Goal: Information Seeking & Learning: Learn about a topic

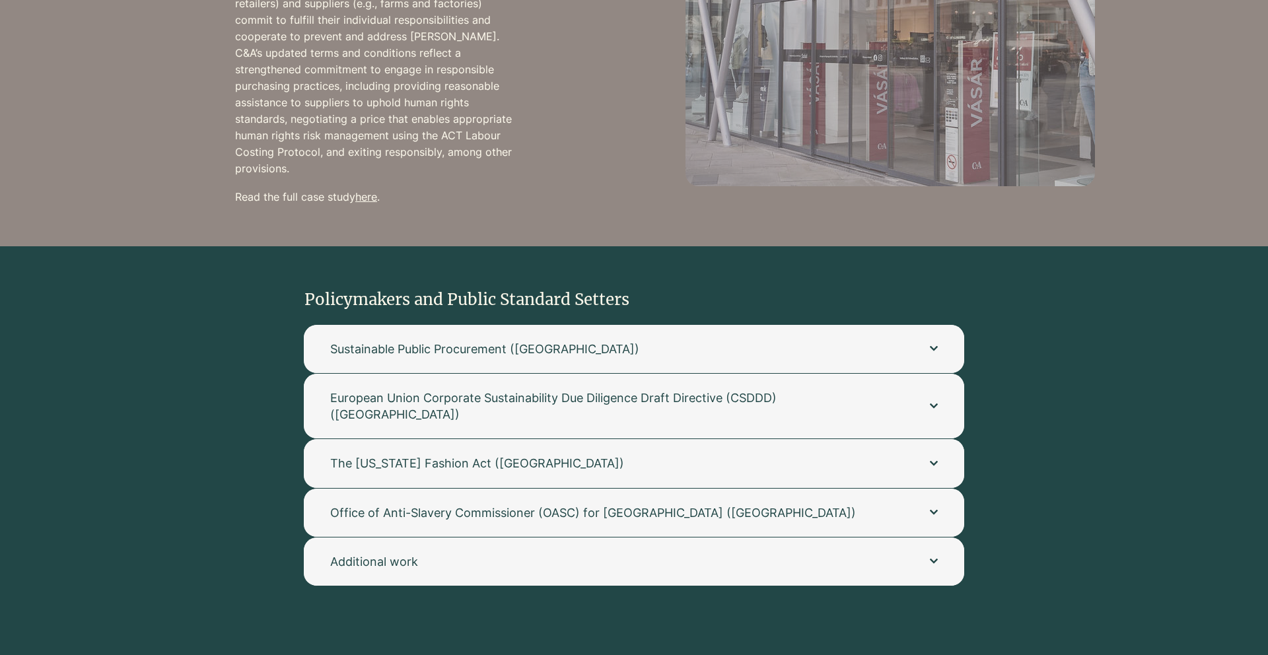
scroll to position [1340, 0]
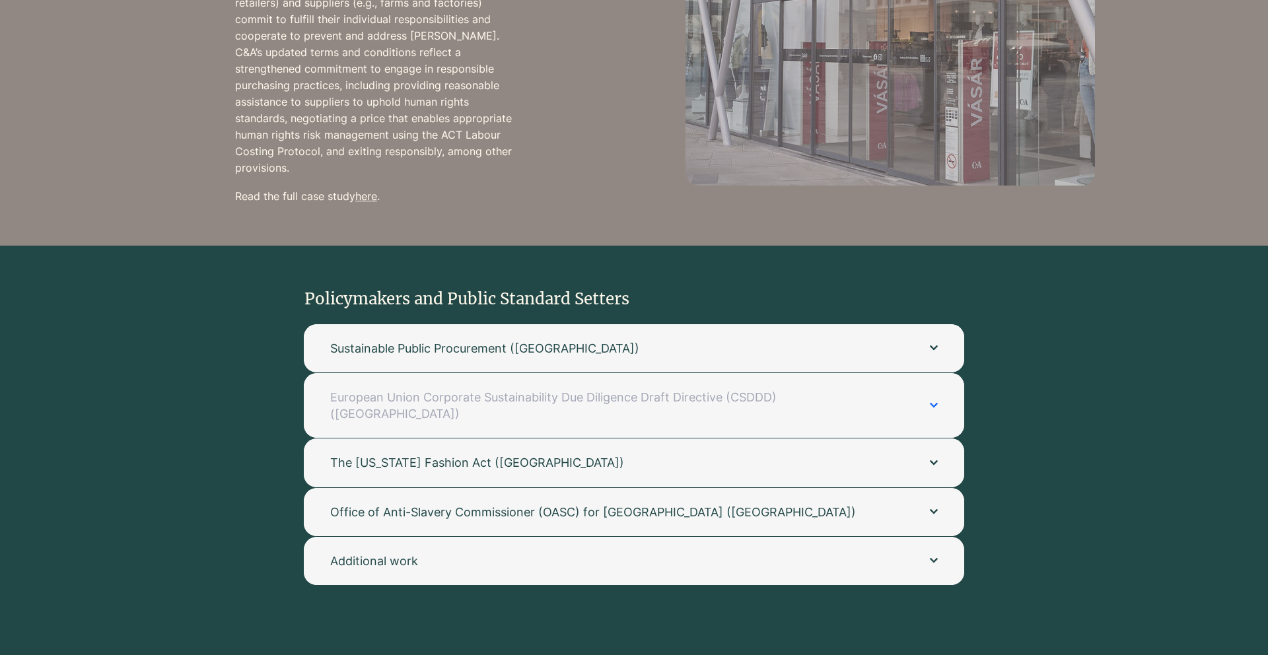
click at [546, 389] on span "European Union Corporate Sustainability Due Diligence Draft Directive (CSDDD) (…" at bounding box center [616, 405] width 573 height 33
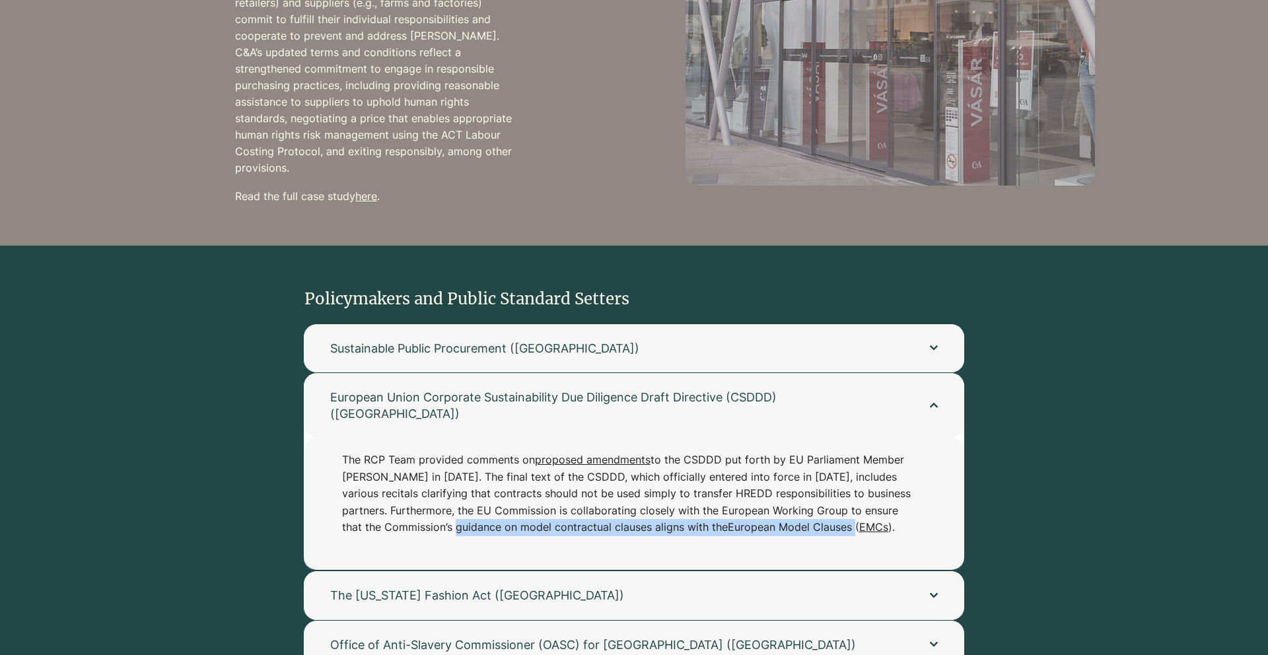
drag, startPoint x: 421, startPoint y: 495, endPoint x: 891, endPoint y: 492, distance: 469.6
click at [891, 492] on p "The RCP Team provided comments on proposed amendments to the CSDDD put forth by…" at bounding box center [627, 494] width 571 height 85
copy p "Commission’s guidance on model contractual clauses aligns with the European Mod…"
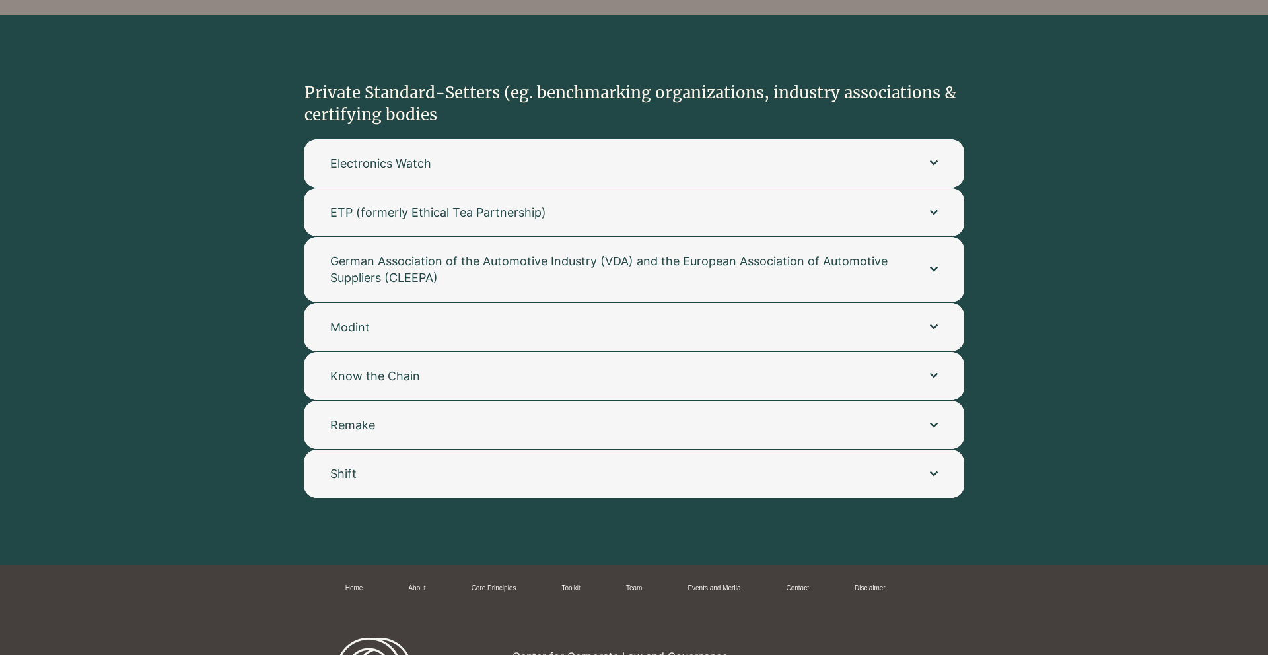
scroll to position [2803, 0]
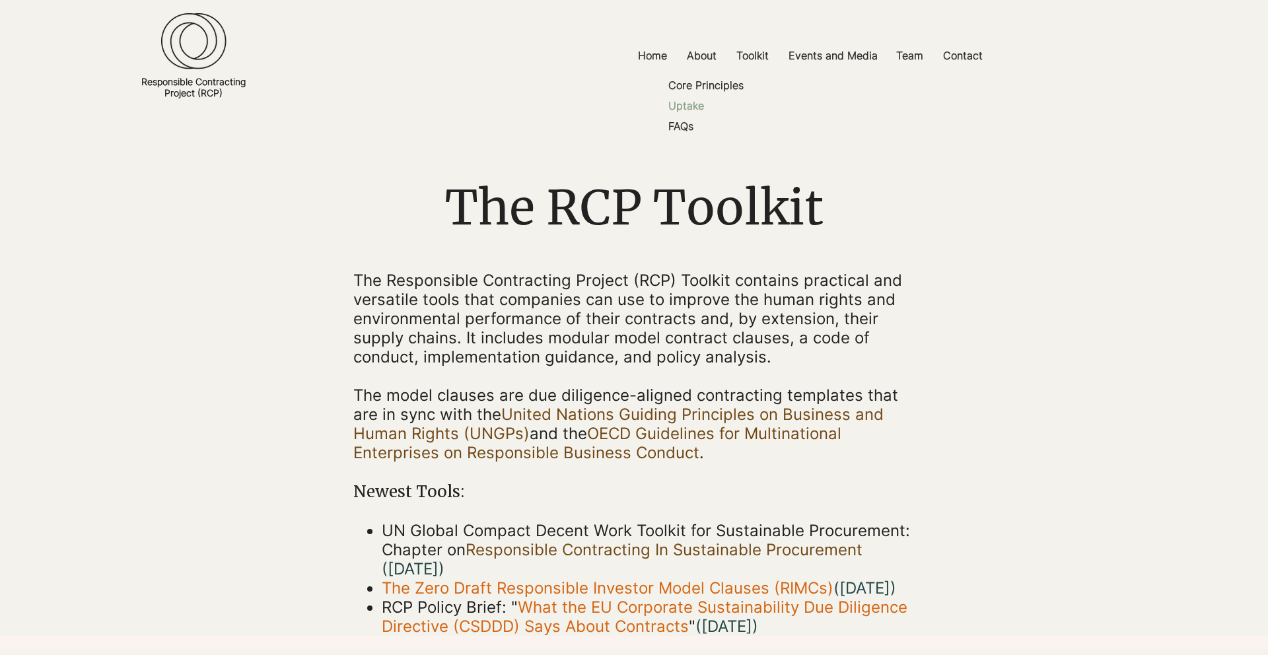
click at [690, 104] on p "Uptake" at bounding box center [686, 106] width 46 height 20
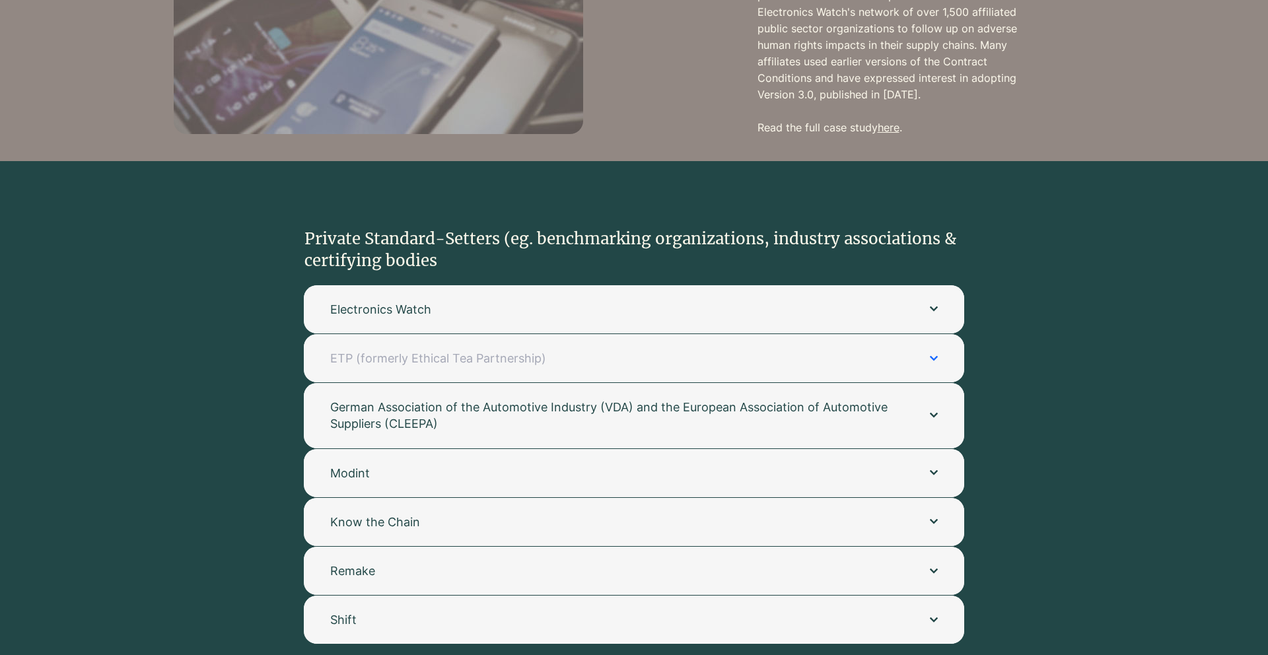
scroll to position [2444, 0]
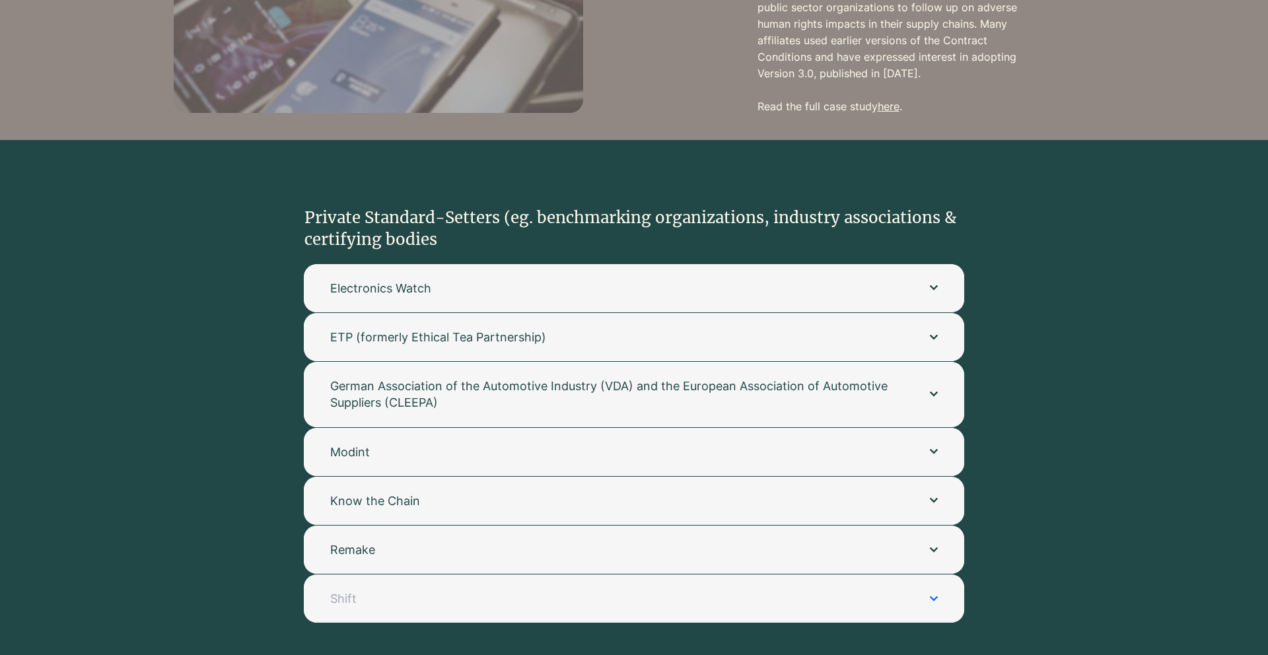
click at [605, 591] on span "Shift" at bounding box center [616, 599] width 573 height 17
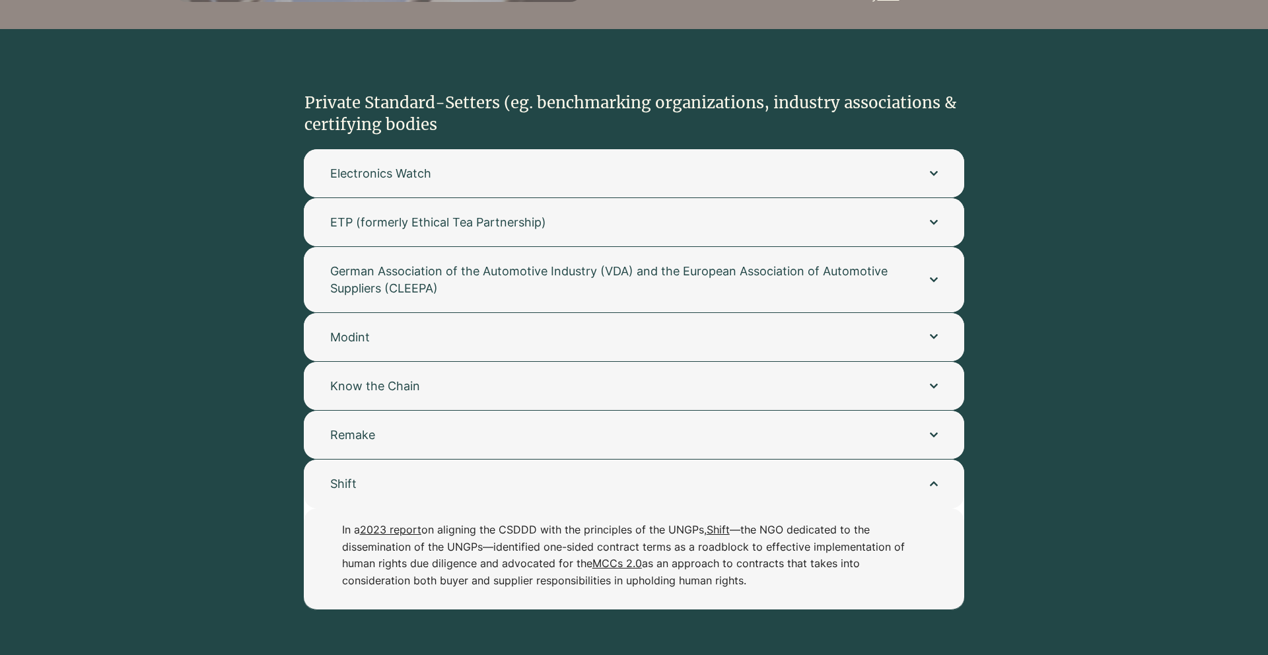
scroll to position [2556, 0]
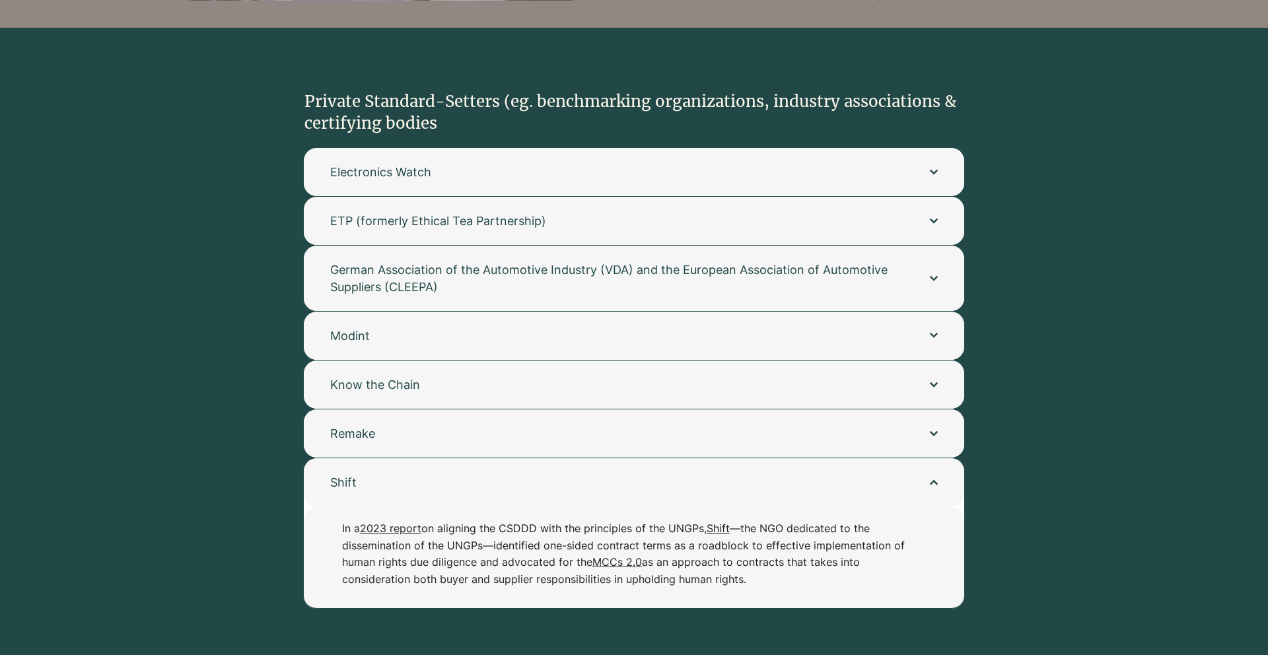
drag, startPoint x: 571, startPoint y: 496, endPoint x: 779, endPoint y: 549, distance: 214.0
click at [779, 549] on p "In a 2023 report on aligning the CSDDD with the principles of the UNGPs, Shift …" at bounding box center [627, 554] width 571 height 67
click at [600, 422] on button "Remake" at bounding box center [634, 434] width 661 height 48
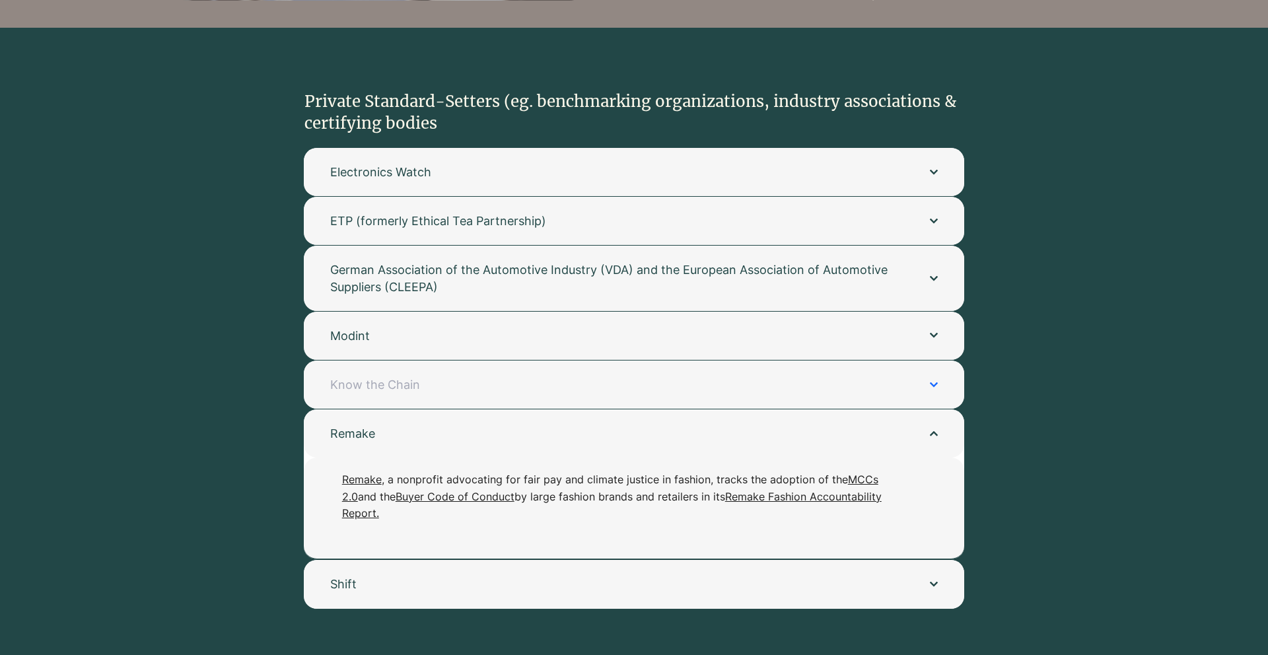
click at [552, 371] on button "Know the Chain" at bounding box center [634, 385] width 661 height 48
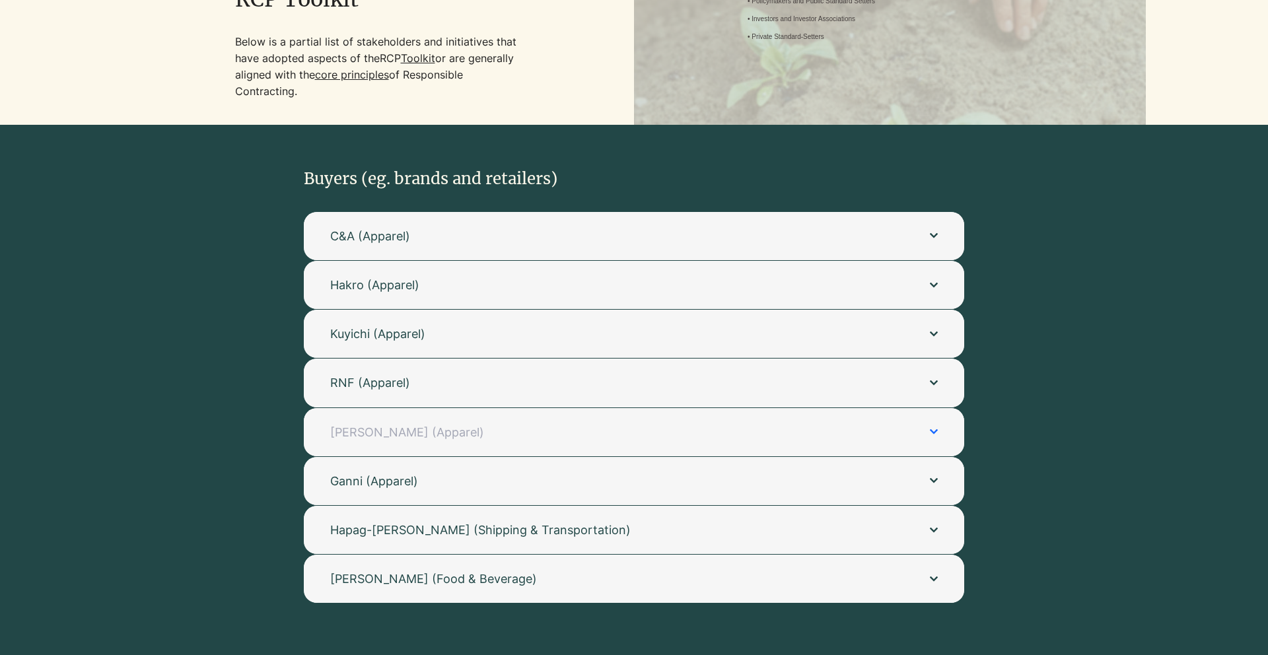
scroll to position [0, 0]
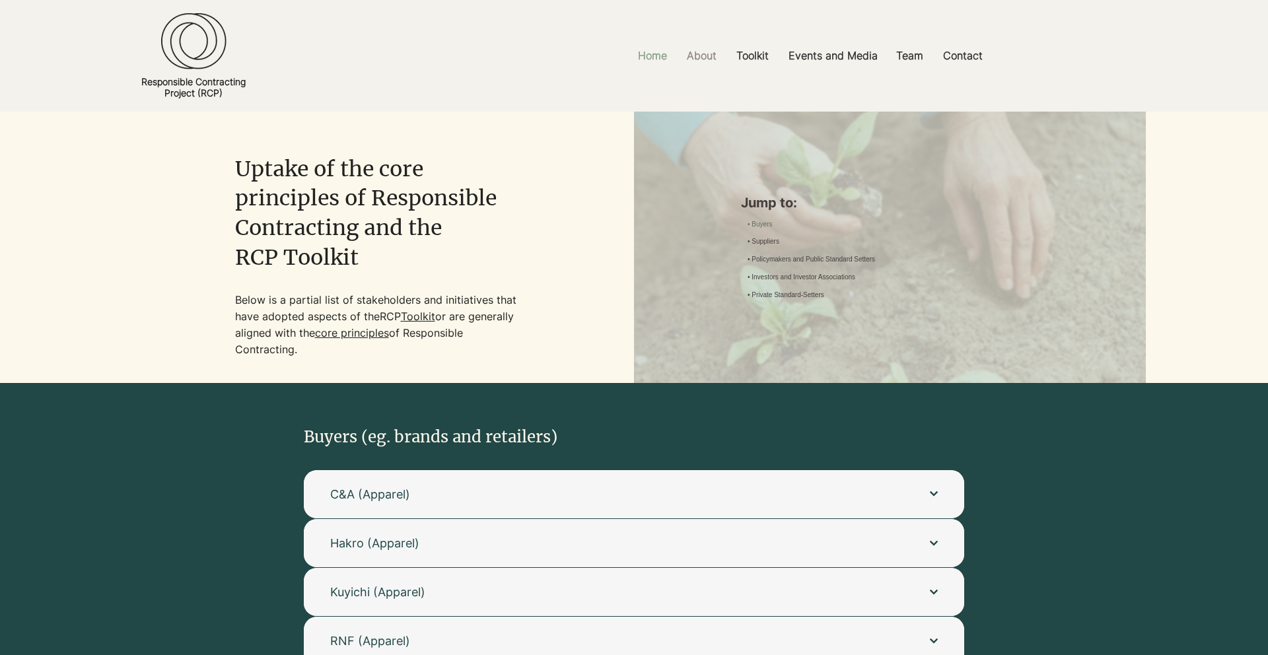
click at [651, 57] on p "Home" at bounding box center [652, 56] width 42 height 30
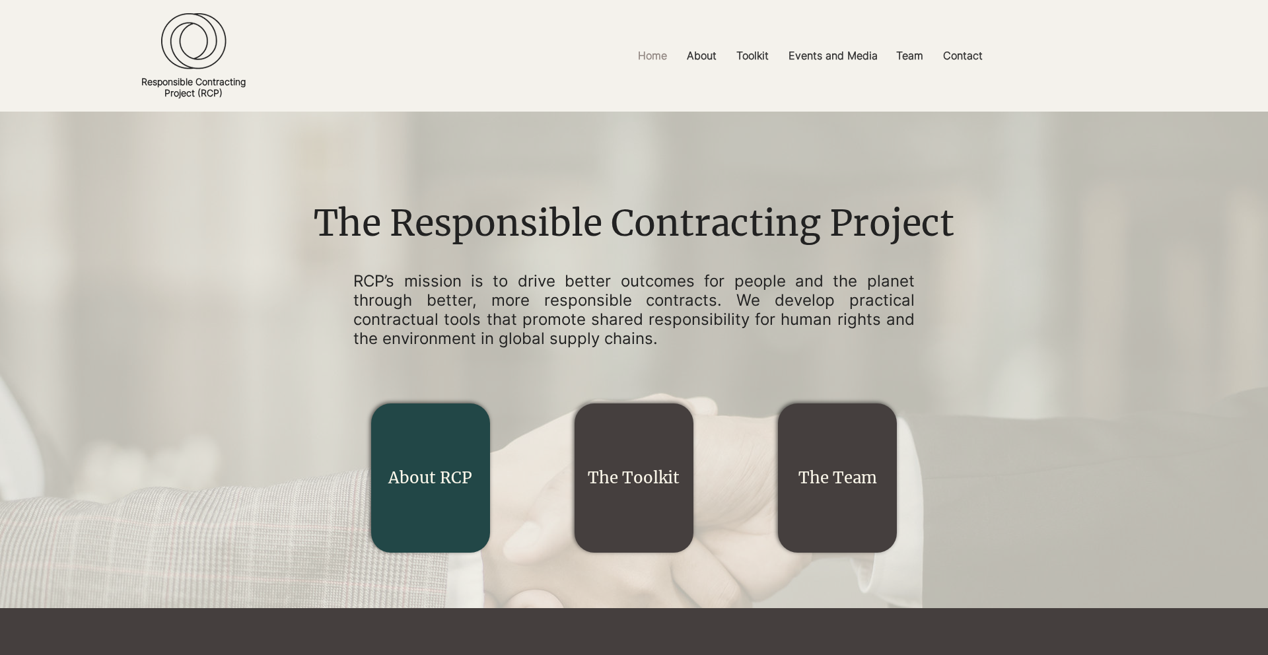
click at [406, 468] on link "About RCP" at bounding box center [430, 478] width 84 height 20
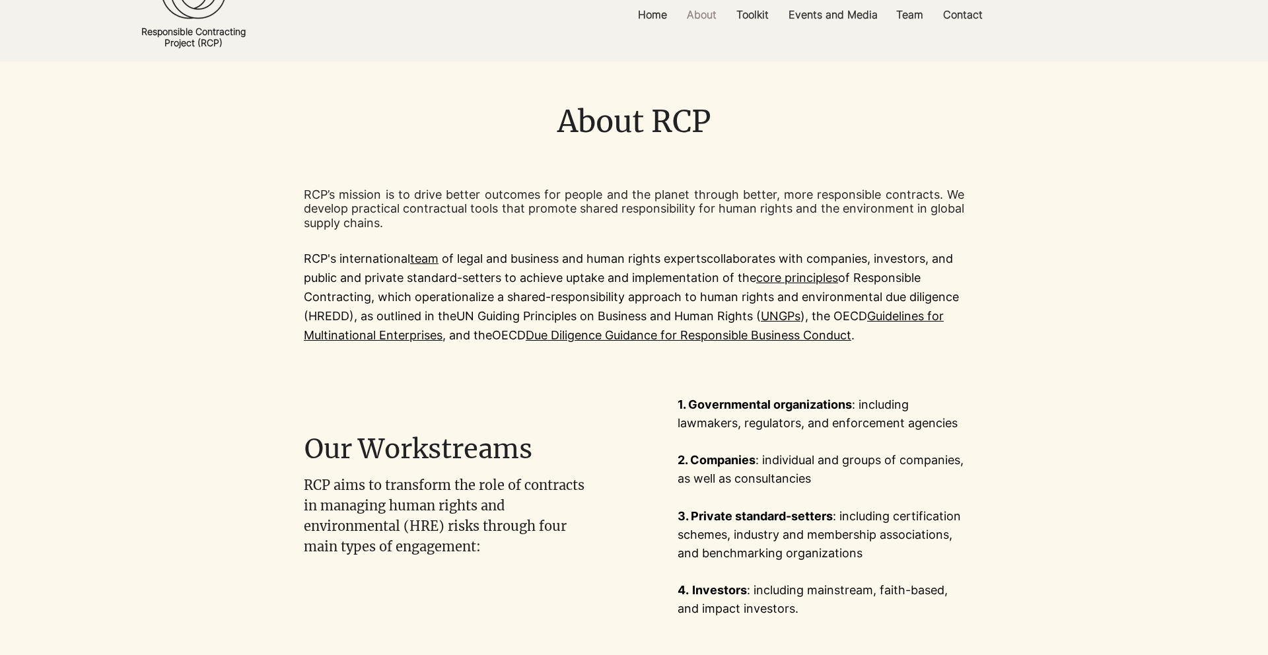
scroll to position [78, 0]
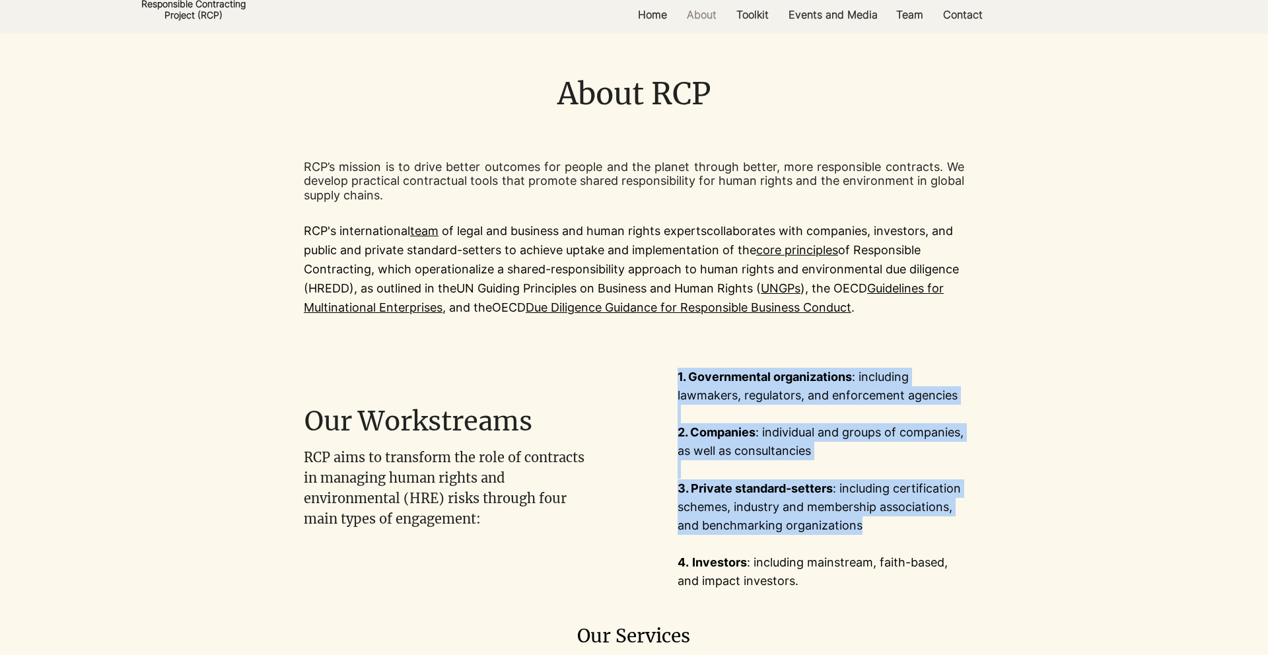
drag, startPoint x: 699, startPoint y: 493, endPoint x: 865, endPoint y: 519, distance: 168.5
click at [865, 519] on div "1. Governmental organizations : including lawmakers, regulators, and enforcemen…" at bounding box center [890, 479] width 512 height 266
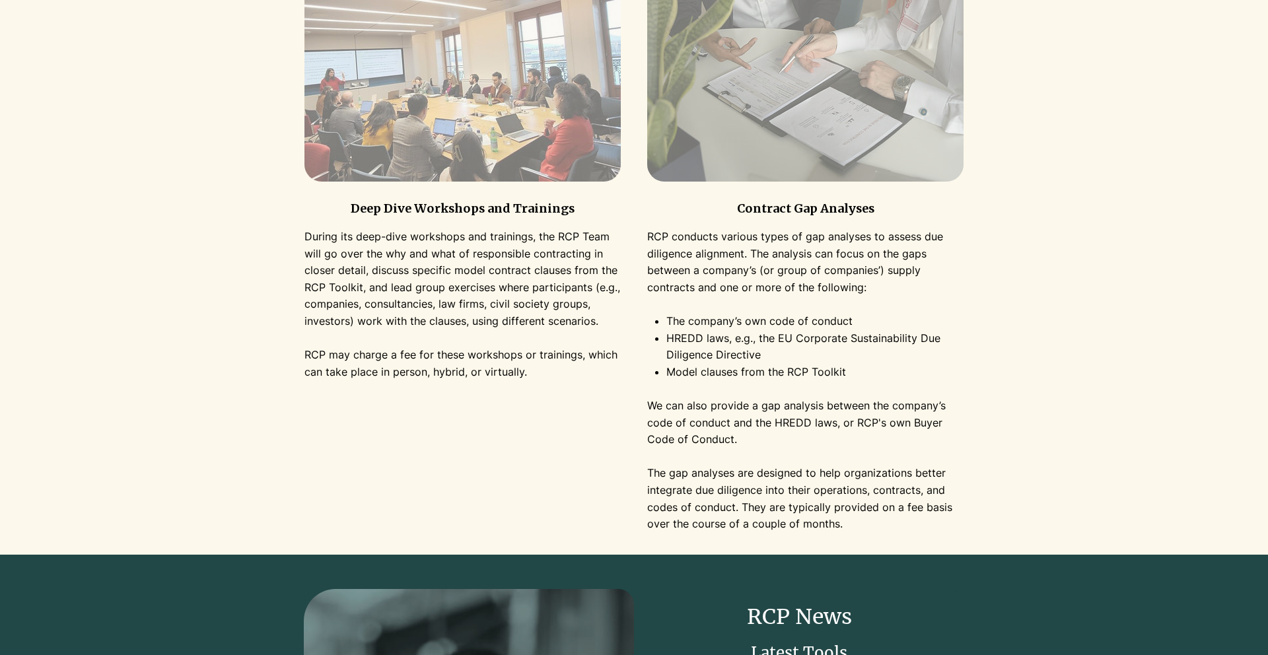
scroll to position [1363, 0]
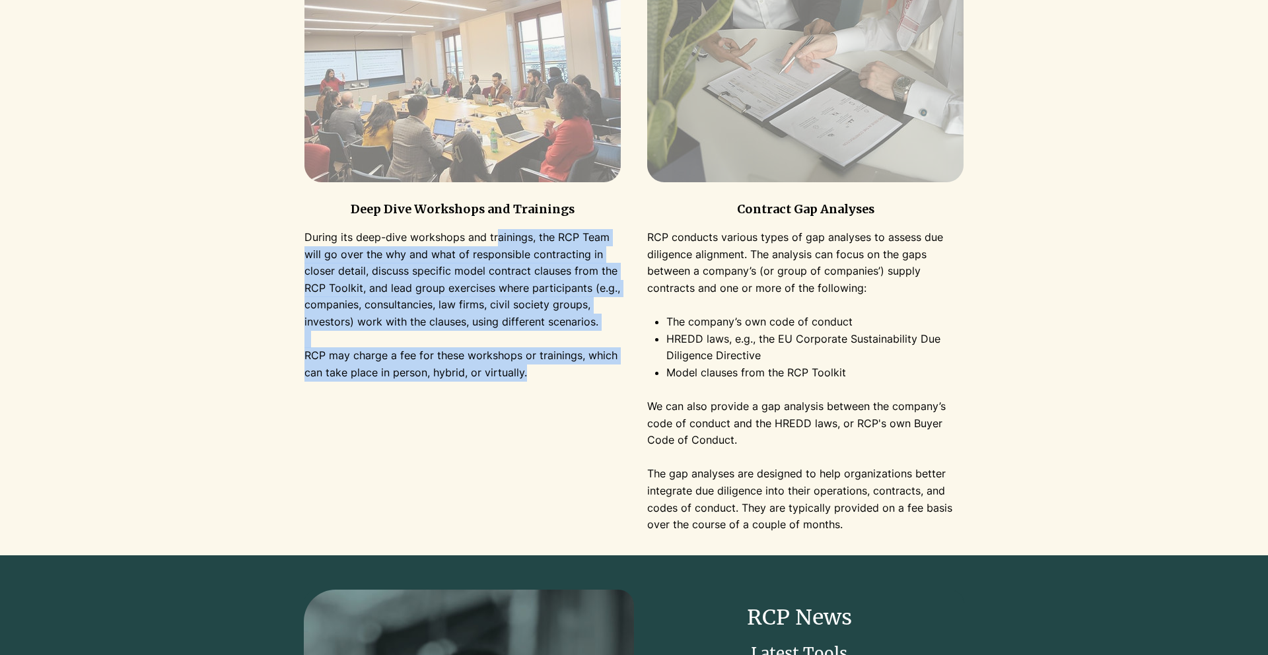
drag, startPoint x: 496, startPoint y: 243, endPoint x: 587, endPoint y: 366, distance: 153.0
click at [587, 366] on div "During its deep-dive workshops and trainings, the RCP Team will go over the why…" at bounding box center [463, 305] width 316 height 152
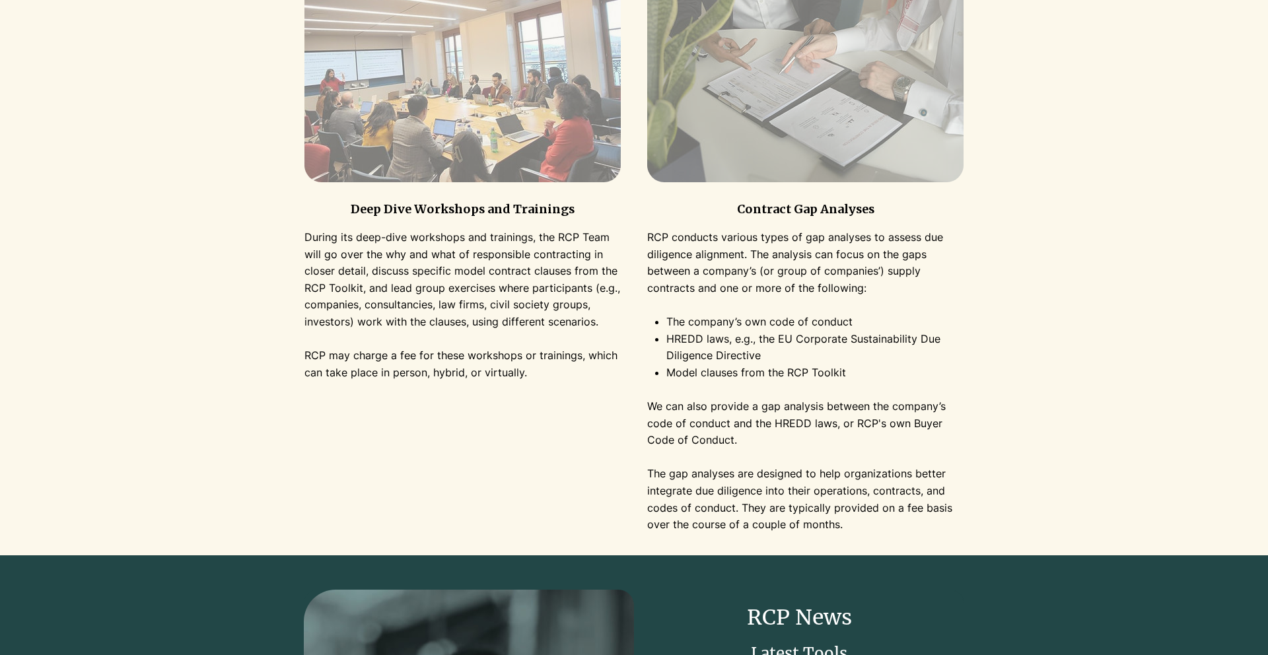
click at [756, 382] on p "Model clauses from the RCP Toolkit" at bounding box center [814, 382] width 297 height 34
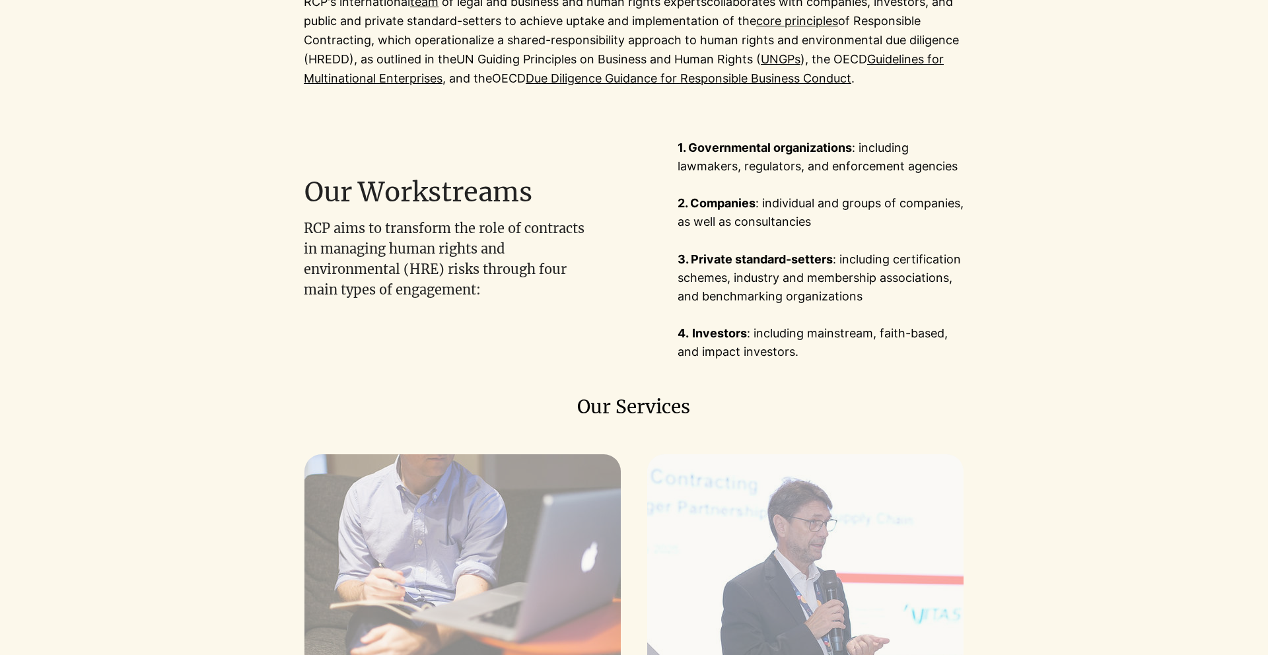
scroll to position [0, 0]
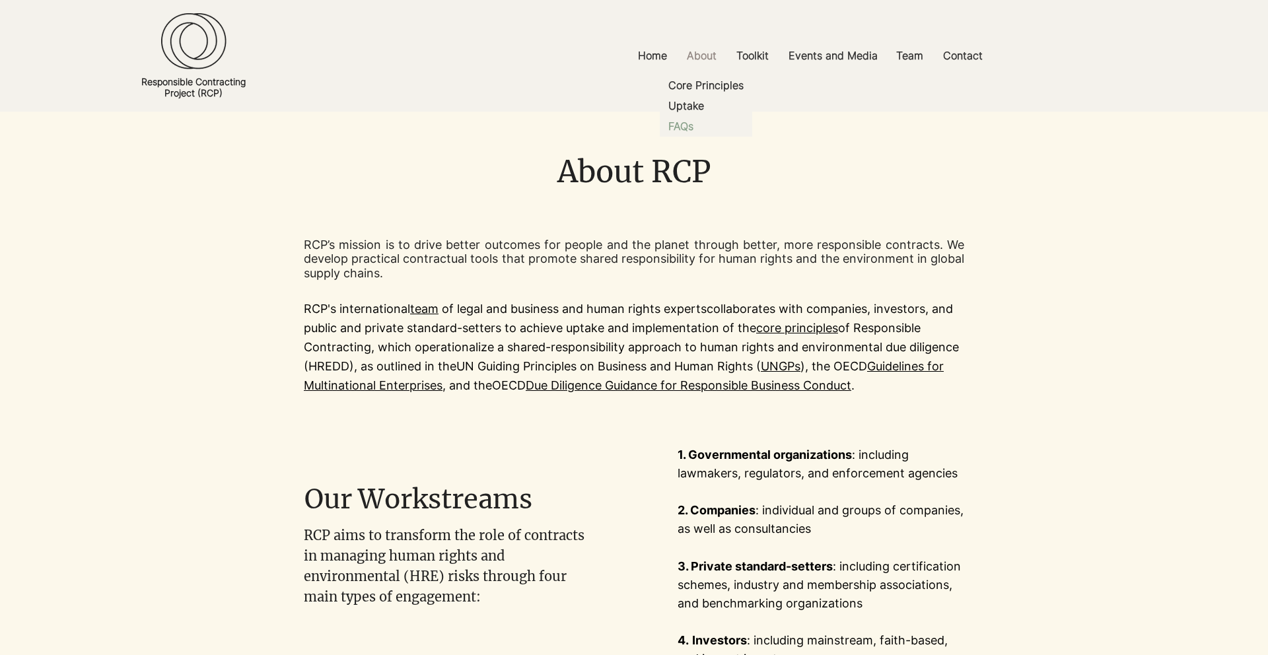
click at [687, 131] on p "FAQs" at bounding box center [681, 126] width 36 height 20
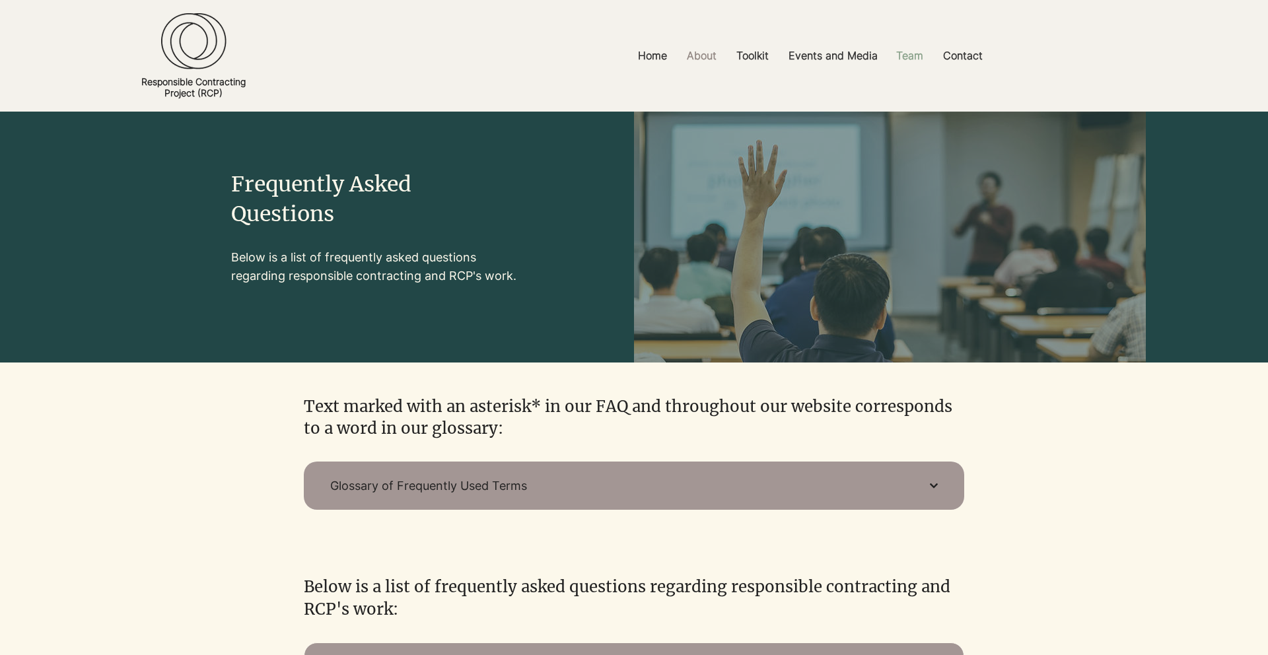
click at [918, 62] on p "Team" at bounding box center [910, 56] width 40 height 30
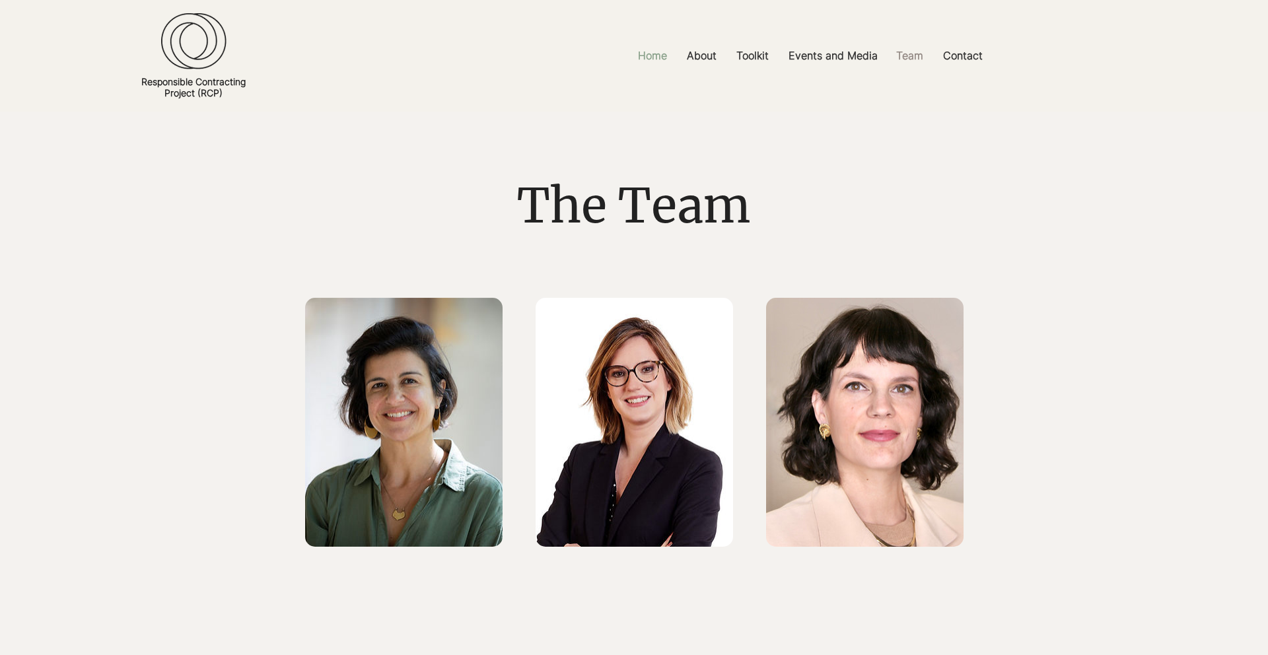
click at [653, 52] on p "Home" at bounding box center [652, 56] width 42 height 30
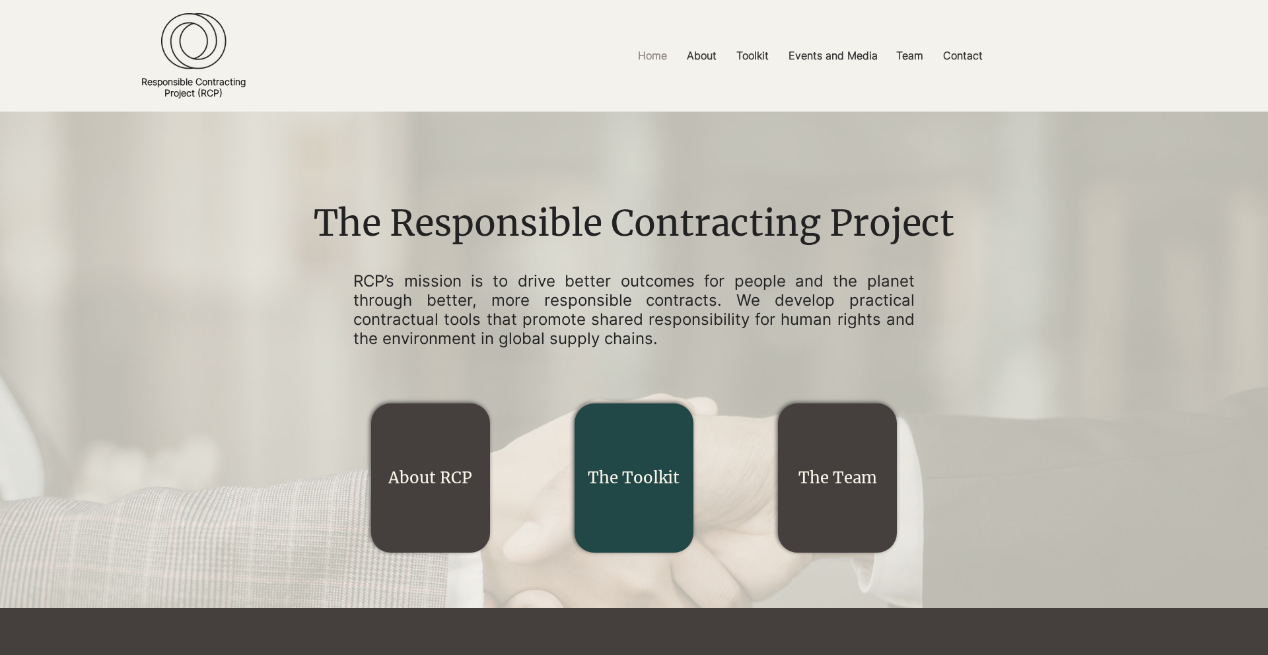
click at [651, 477] on link "The Toolkit" at bounding box center [634, 478] width 92 height 20
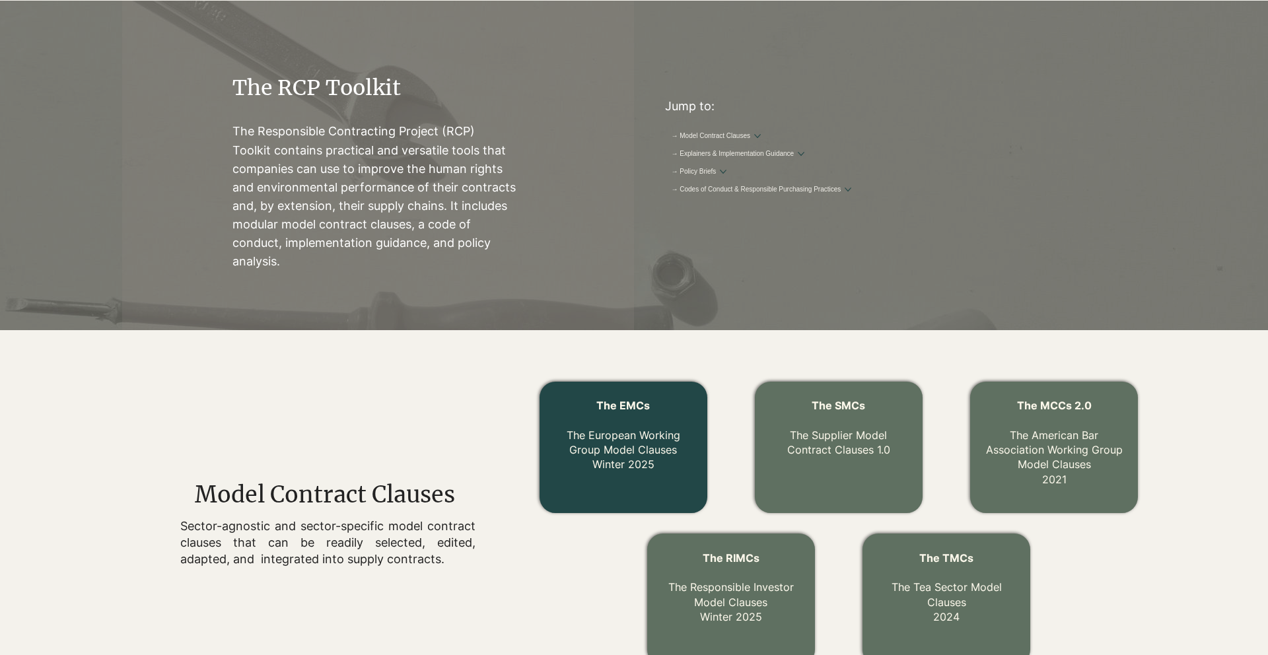
scroll to position [178, 0]
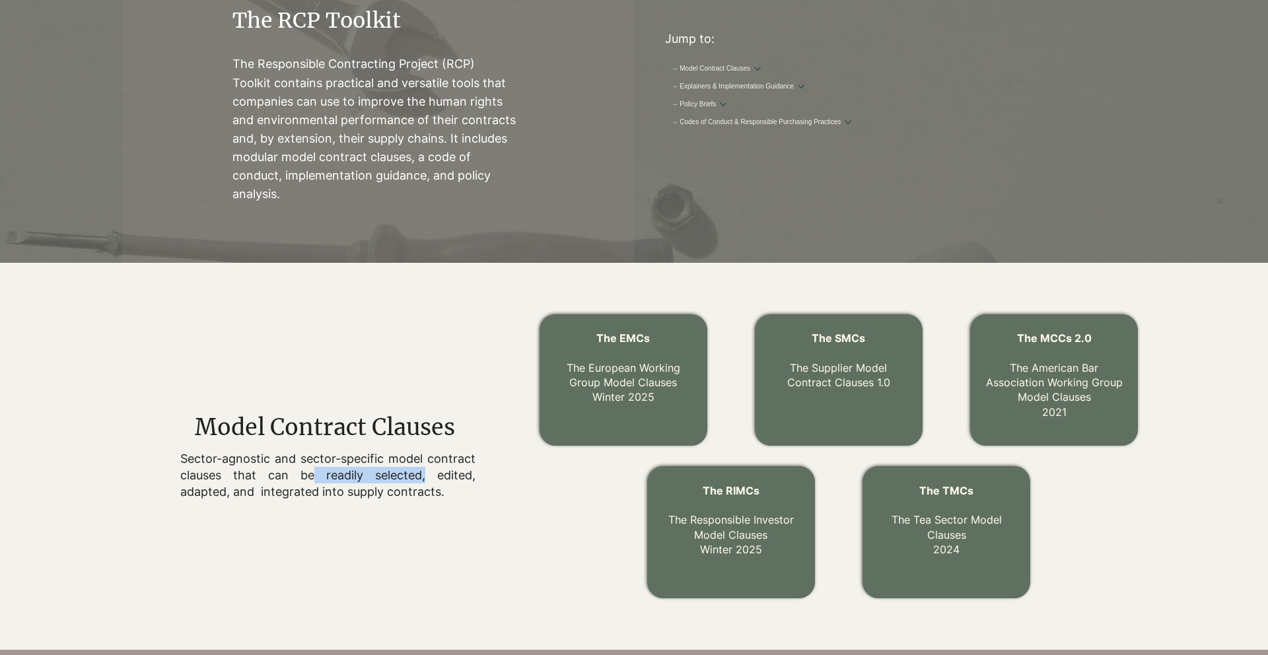
drag, startPoint x: 313, startPoint y: 469, endPoint x: 424, endPoint y: 473, distance: 111.0
click at [424, 473] on p "Sector-agnostic and sector-specific model contract clauses that can be readily …" at bounding box center [327, 475] width 295 height 50
click at [528, 577] on div at bounding box center [327, 457] width 410 height 388
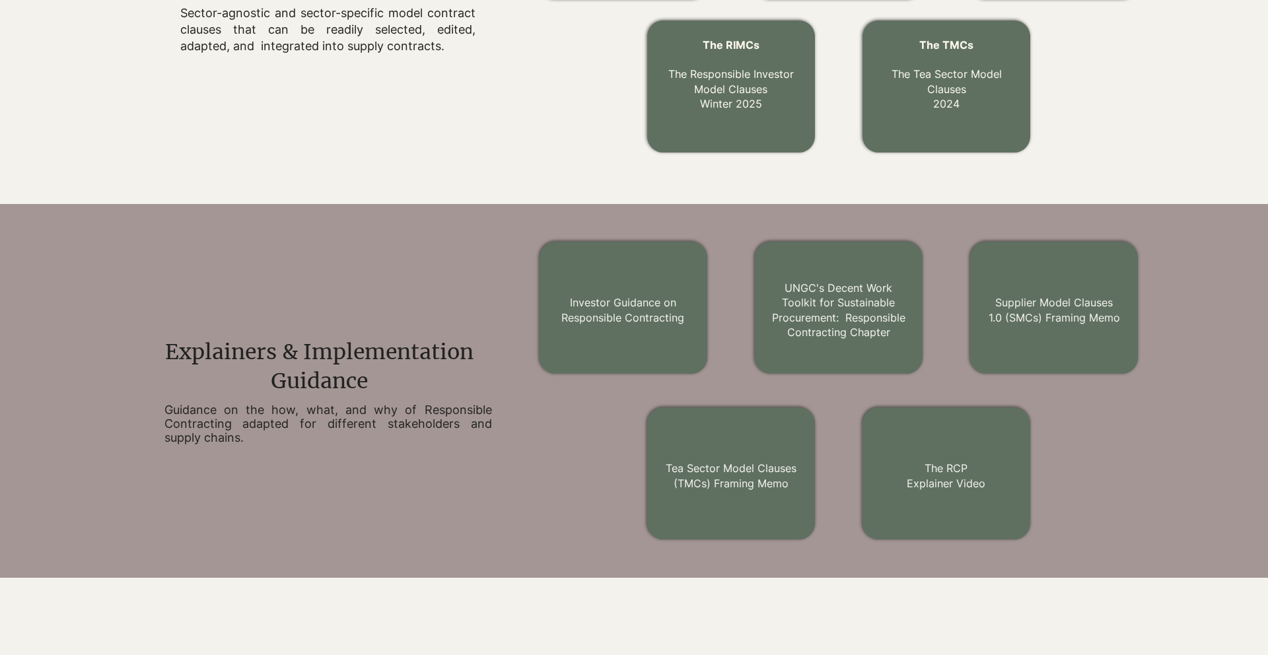
scroll to position [325, 0]
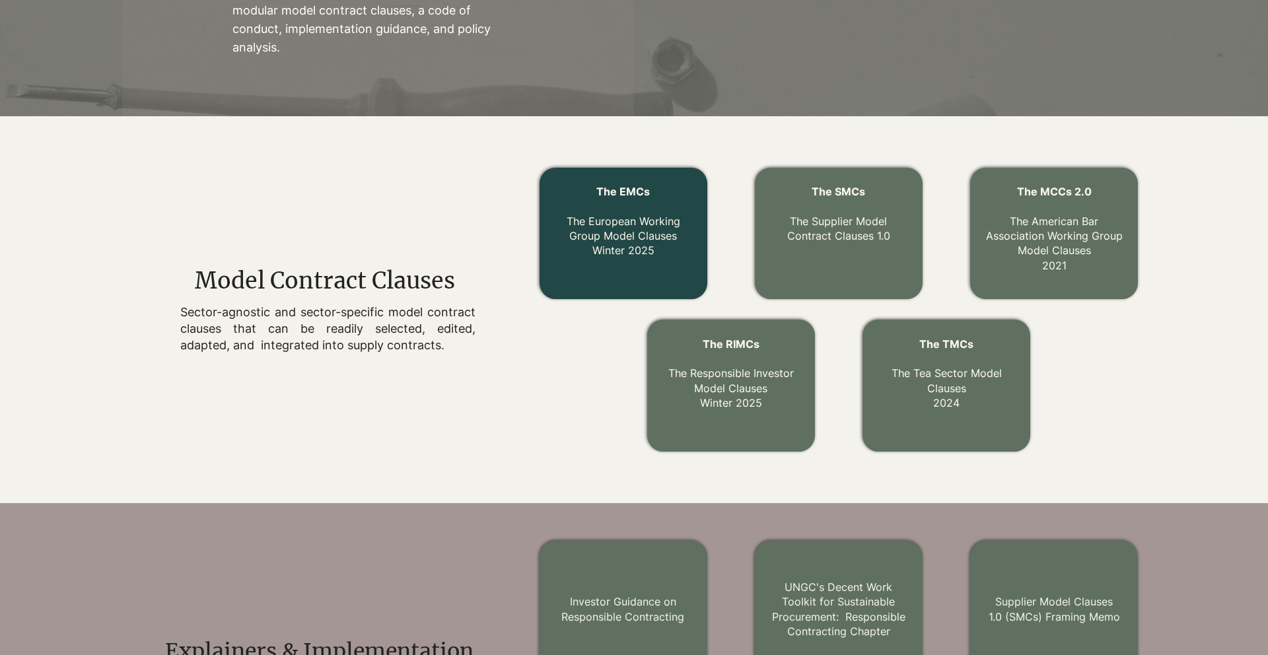
click at [627, 246] on link "The EMCs The European Working Group Model Clauses Winter 2025" at bounding box center [624, 221] width 114 height 73
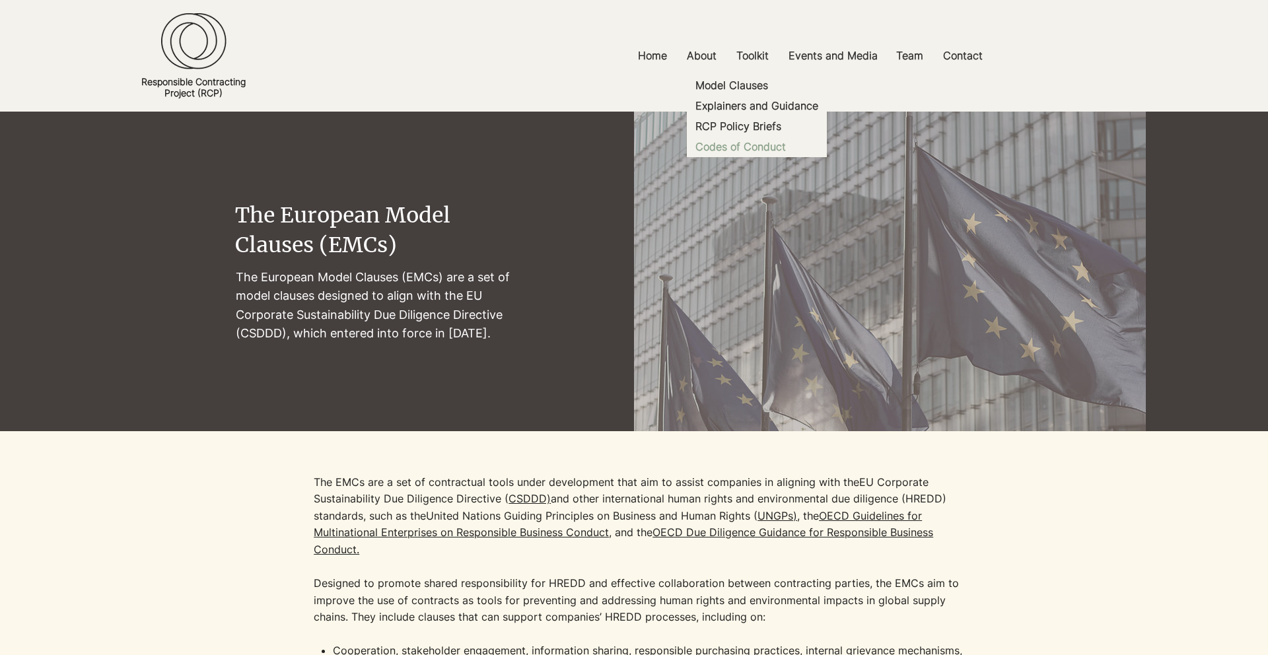
click at [743, 143] on p "Codes of Conduct" at bounding box center [740, 147] width 101 height 20
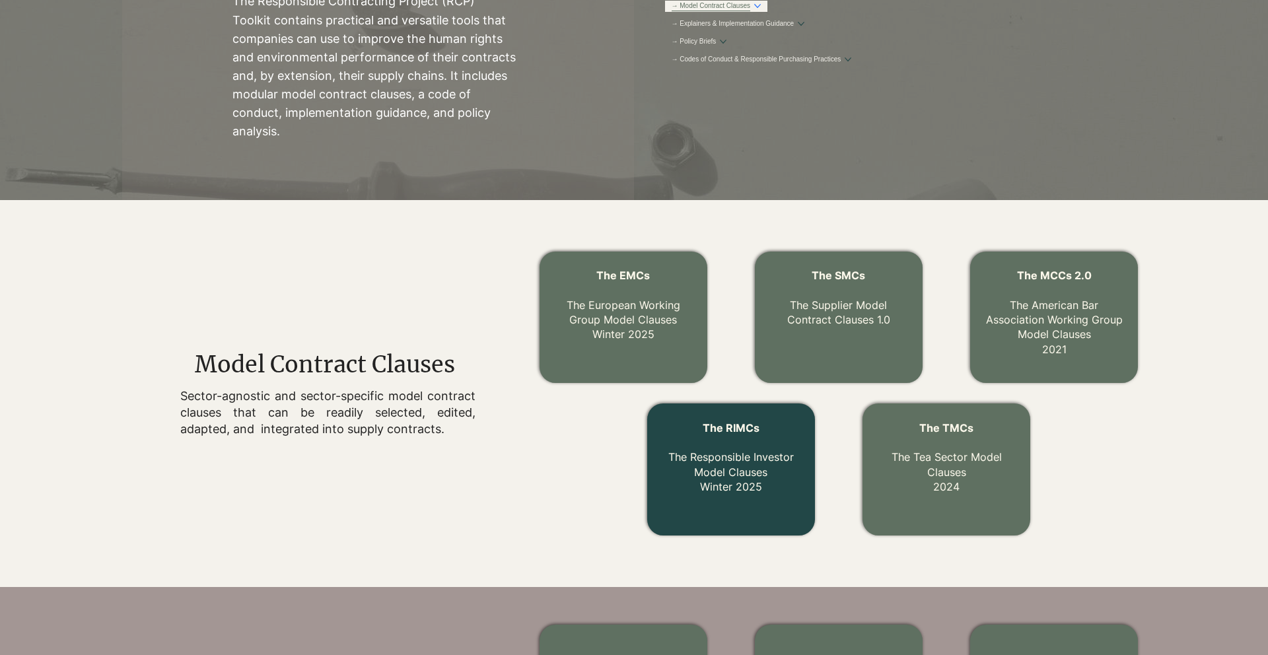
scroll to position [157, 0]
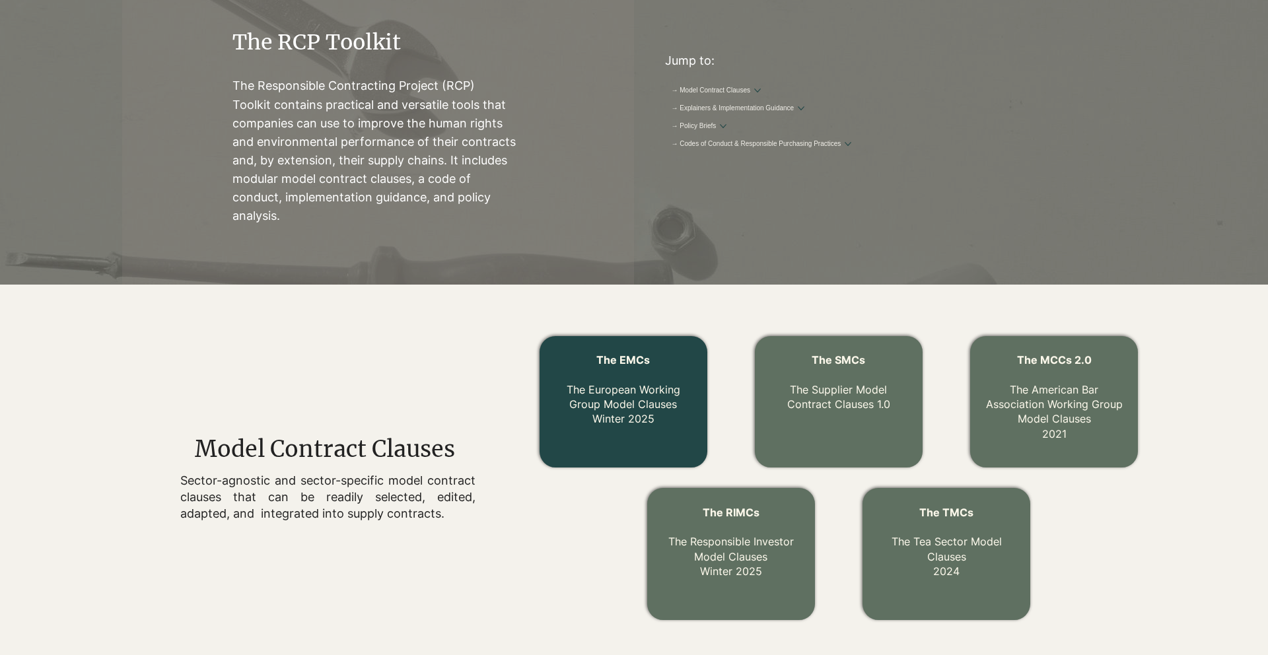
click at [650, 410] on link "The EMCs The European Working Group Model Clauses Winter 2025" at bounding box center [624, 389] width 114 height 73
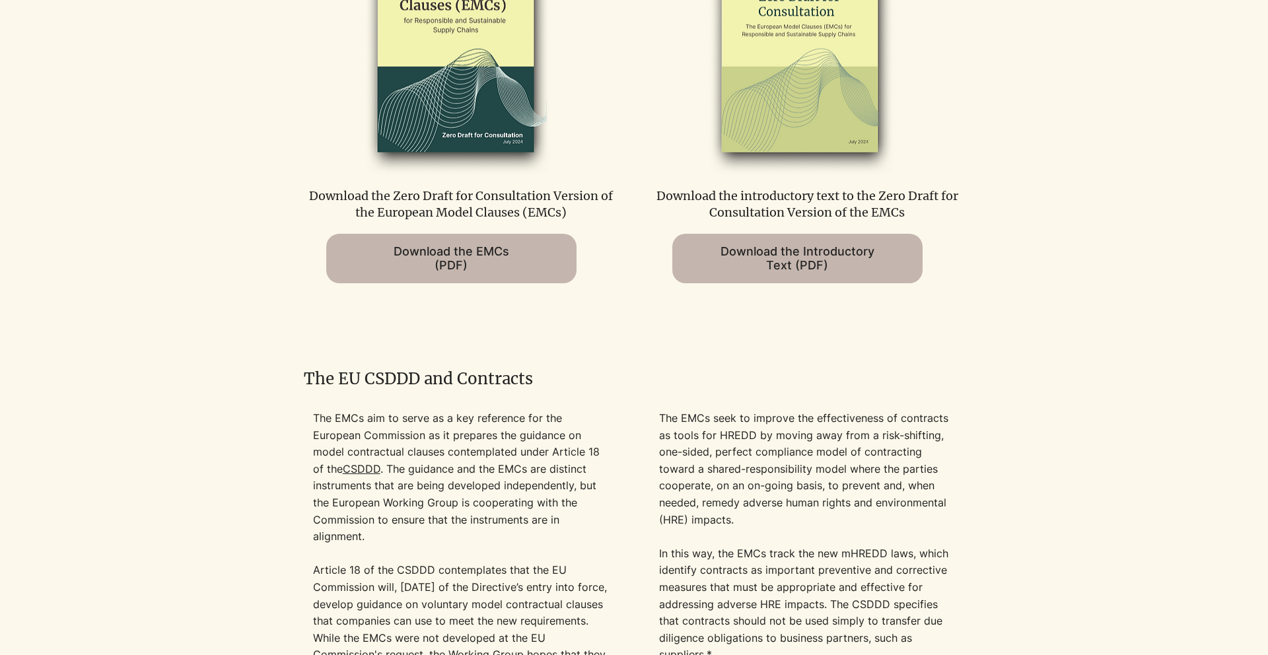
scroll to position [877, 0]
